Goal: Transaction & Acquisition: Purchase product/service

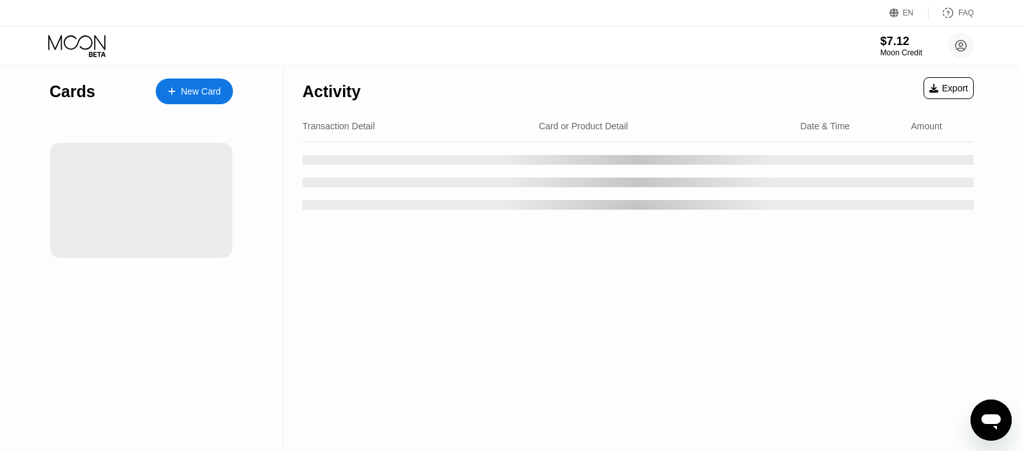
drag, startPoint x: 297, startPoint y: 26, endPoint x: 286, endPoint y: 50, distance: 26.2
click at [286, 50] on div "$7.12 Moon Credit sasan mo [EMAIL_ADDRESS][DOMAIN_NAME]  Home Settings Support…" at bounding box center [511, 45] width 1022 height 39
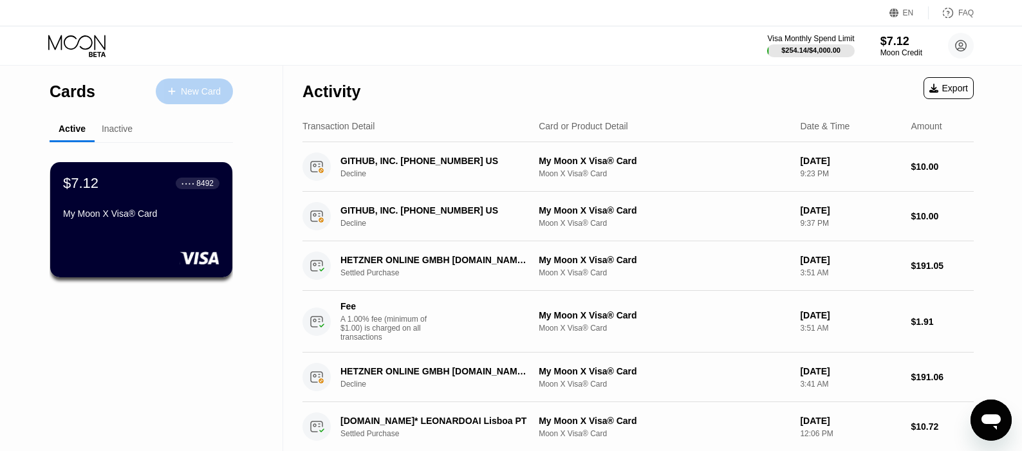
click at [194, 100] on div "New Card" at bounding box center [194, 91] width 77 height 26
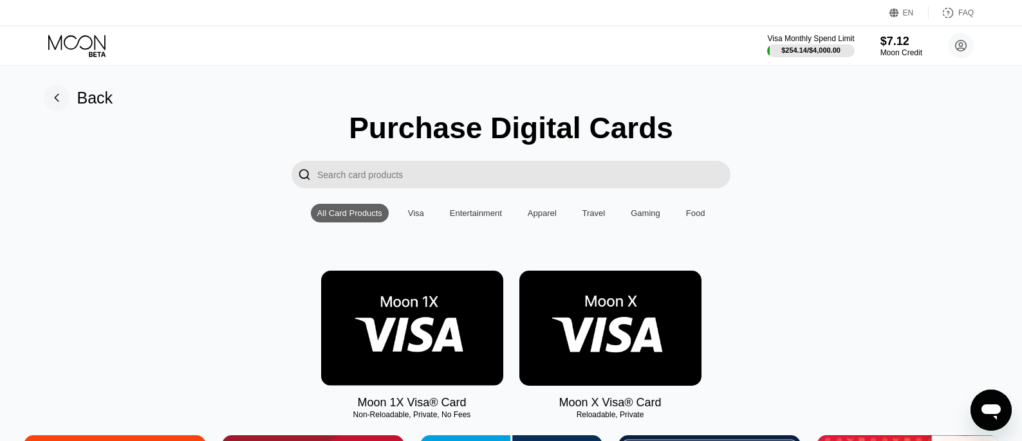
click at [791, 60] on div "Visa Monthly Spend Limit $254.14 / $4,000.00 $7.12 Moon Credit sasan mo [EMAIL_…" at bounding box center [511, 45] width 1022 height 39
click at [901, 45] on div "$7.12" at bounding box center [900, 41] width 43 height 14
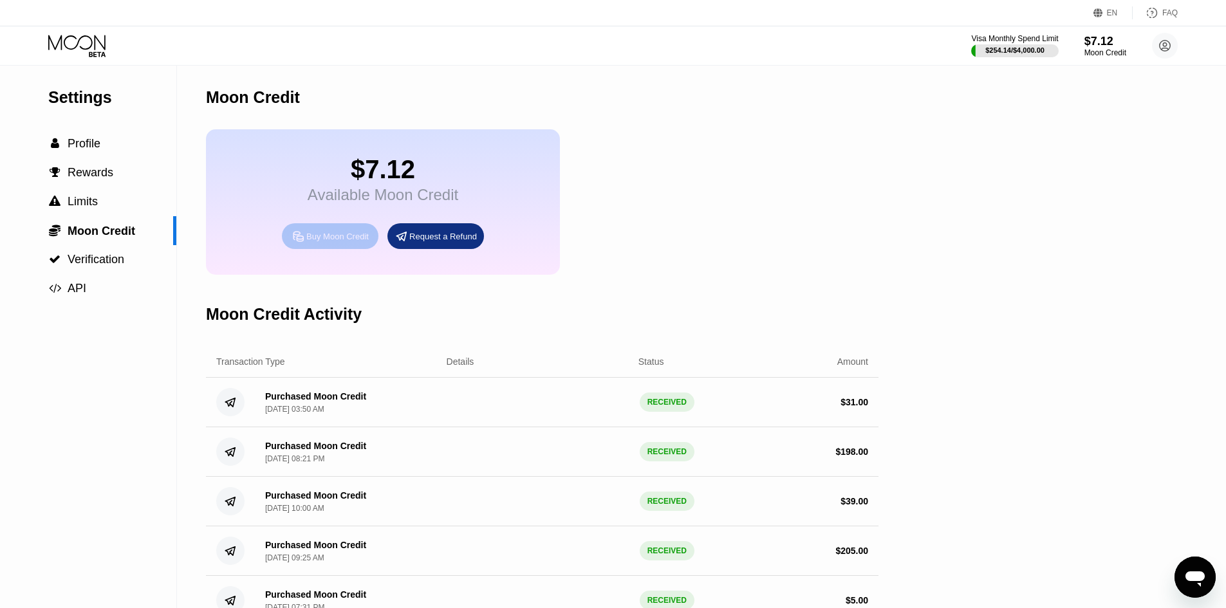
click at [327, 238] on div "Buy Moon Credit" at bounding box center [330, 236] width 97 height 26
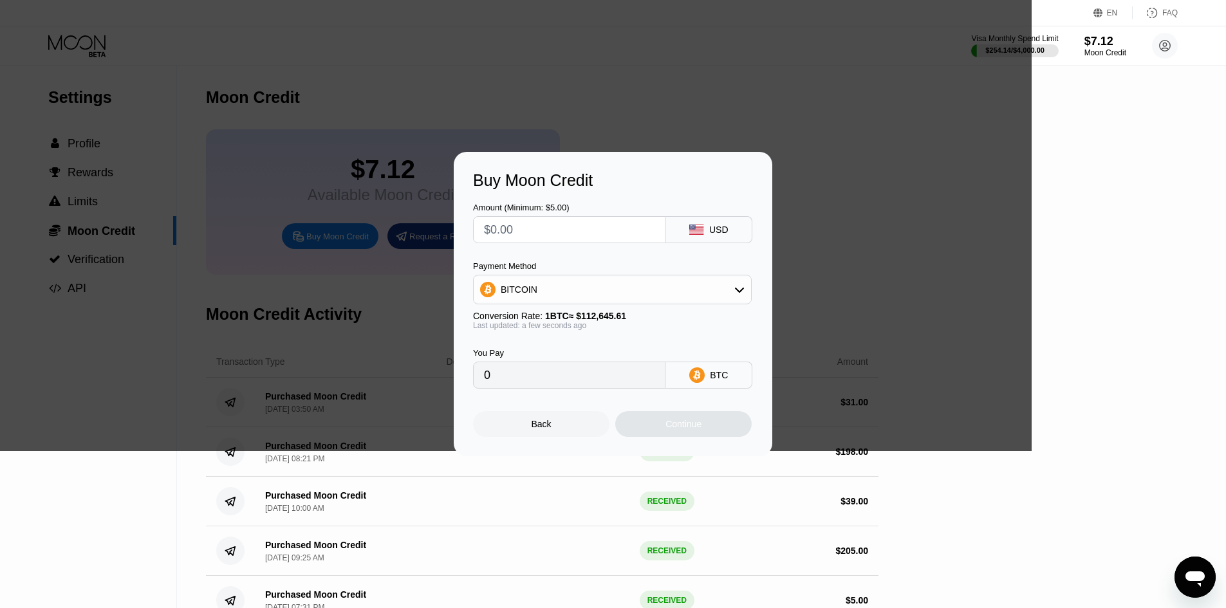
click at [565, 265] on div "Payment Method" at bounding box center [612, 266] width 279 height 10
click at [571, 244] on div "Amount (Minimum: $5.00) USD Payment Method BITCOIN Conversion Rate: 1 BTC ≈ $11…" at bounding box center [613, 289] width 280 height 199
click at [551, 235] on input "text" at bounding box center [569, 230] width 170 height 26
type input "$2"
type input "0.00001776"
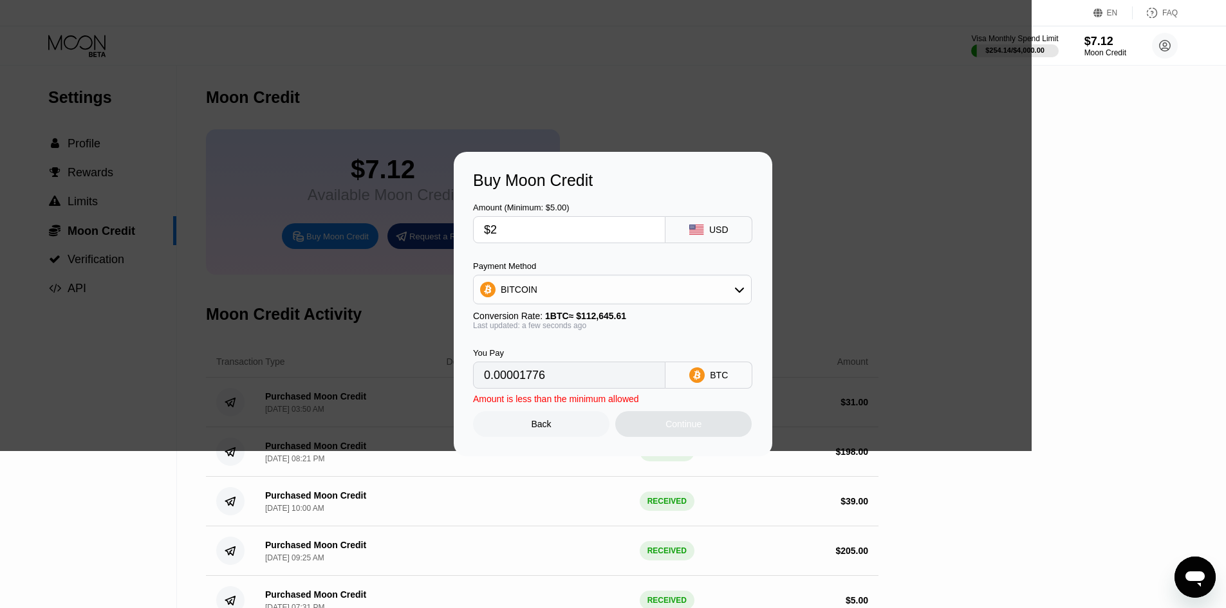
type input "$25"
type input "0.00022194"
type input "$25"
click at [648, 424] on div "Continue" at bounding box center [683, 424] width 136 height 26
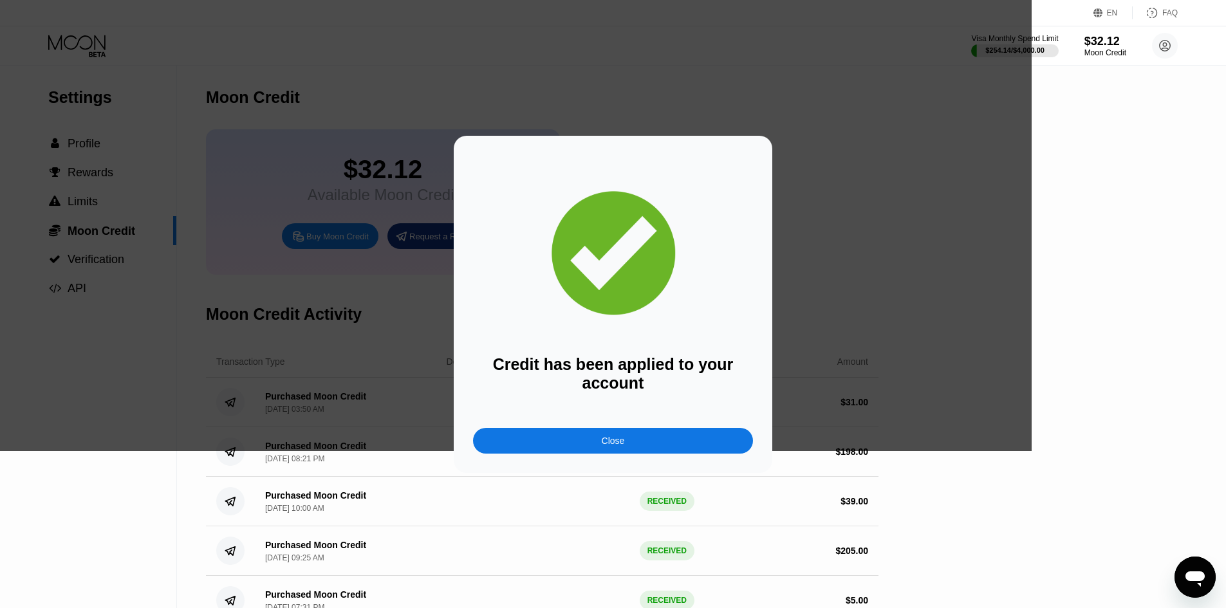
click at [650, 447] on div "Close" at bounding box center [613, 441] width 280 height 26
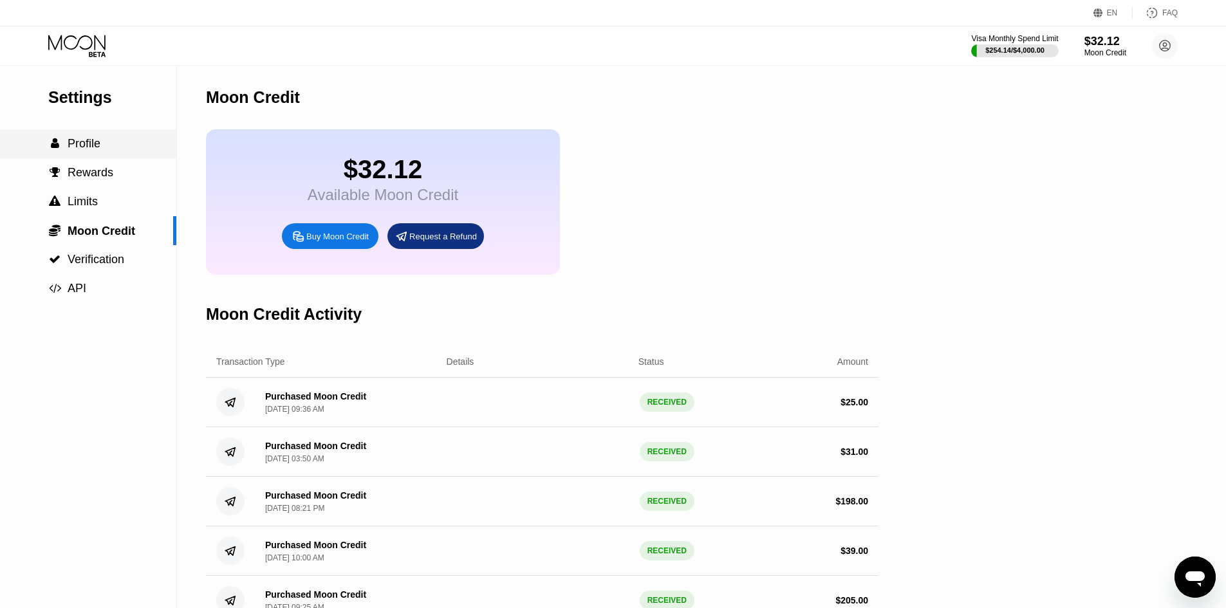
click at [147, 148] on div " Profile" at bounding box center [88, 144] width 176 height 14
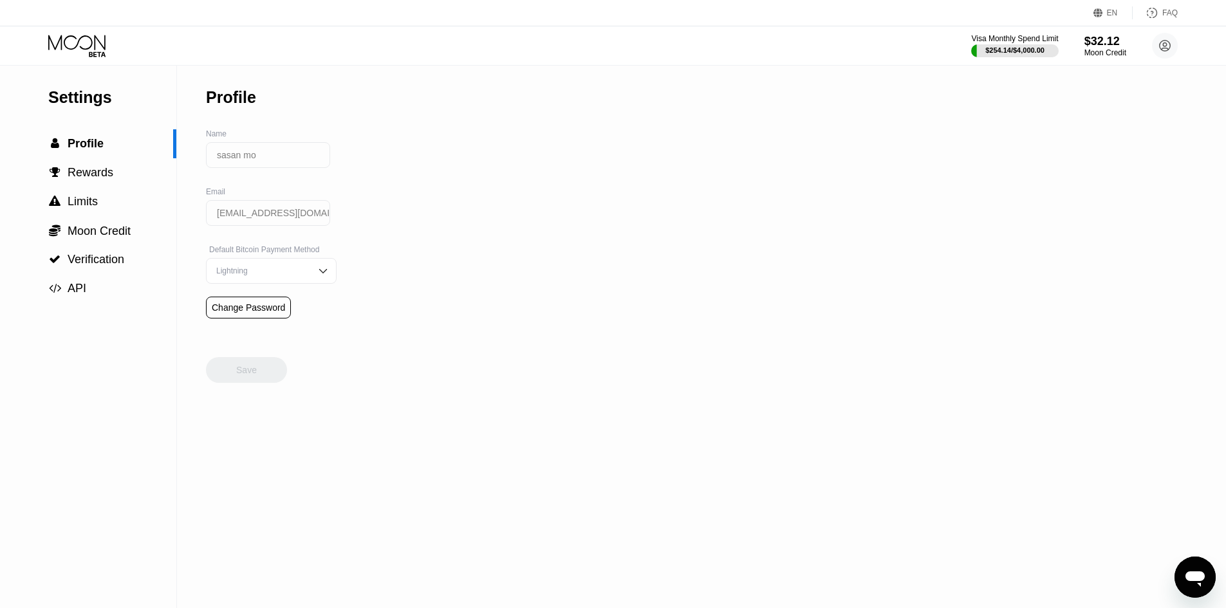
drag, startPoint x: 131, startPoint y: 97, endPoint x: 122, endPoint y: 102, distance: 9.5
click at [125, 99] on div "Settings" at bounding box center [112, 97] width 128 height 19
click at [62, 42] on icon at bounding box center [78, 46] width 60 height 23
